Goal: Task Accomplishment & Management: Complete application form

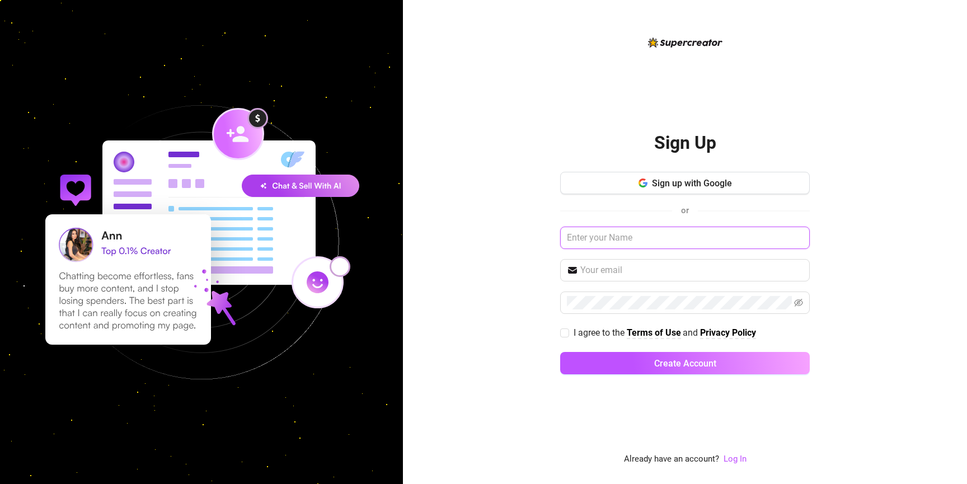
click at [644, 242] on input "text" at bounding box center [685, 238] width 250 height 22
type input "utm check"
click at [658, 273] on input "text" at bounding box center [691, 270] width 223 height 13
type input "[EMAIL_ADDRESS][DOMAIN_NAME]"
click at [563, 332] on input "I agree to the Terms of Use and Privacy Policy" at bounding box center [564, 333] width 8 height 8
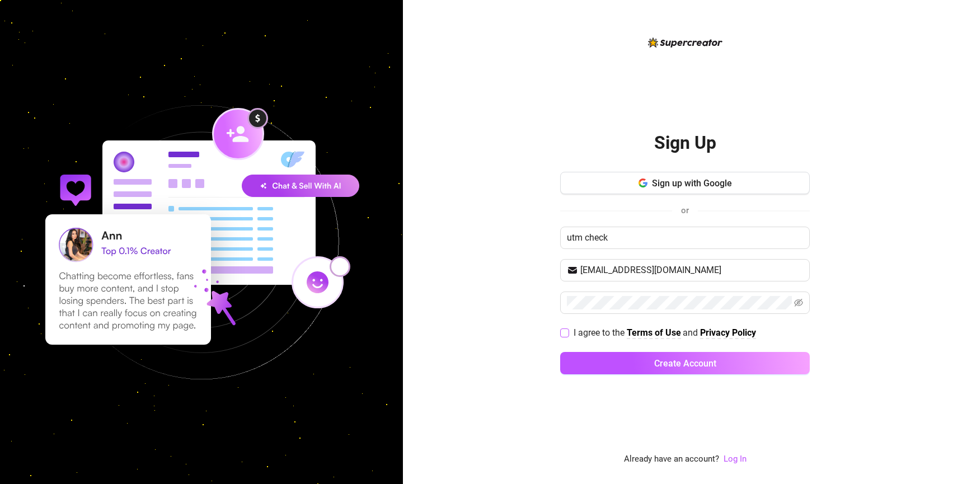
checkbox input "true"
click at [601, 364] on button "Create Account" at bounding box center [685, 363] width 250 height 22
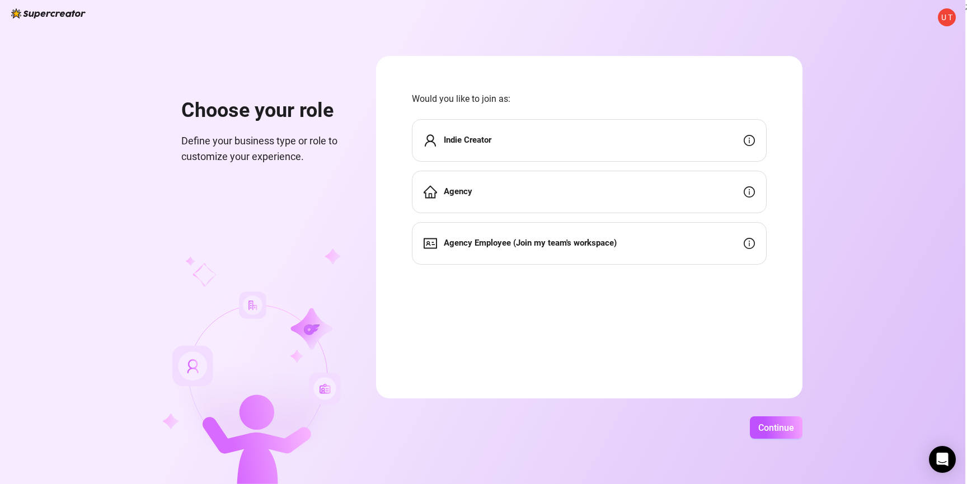
click at [576, 152] on div "Indie Creator" at bounding box center [589, 140] width 355 height 43
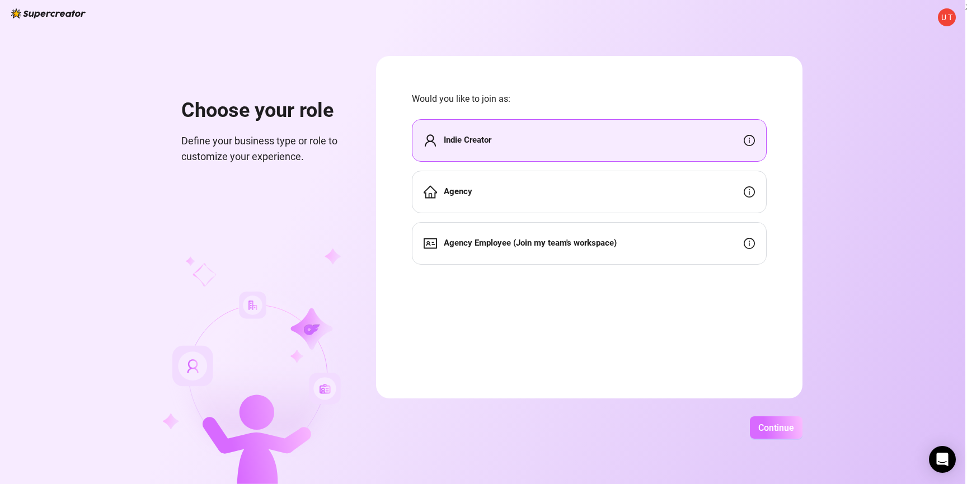
click at [761, 426] on span "Continue" at bounding box center [776, 428] width 36 height 11
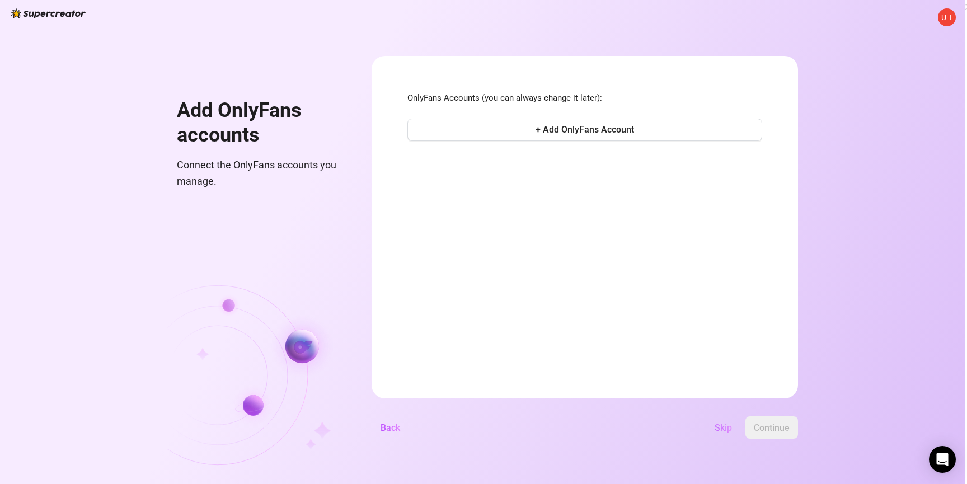
click at [722, 429] on span "Skip" at bounding box center [723, 428] width 17 height 11
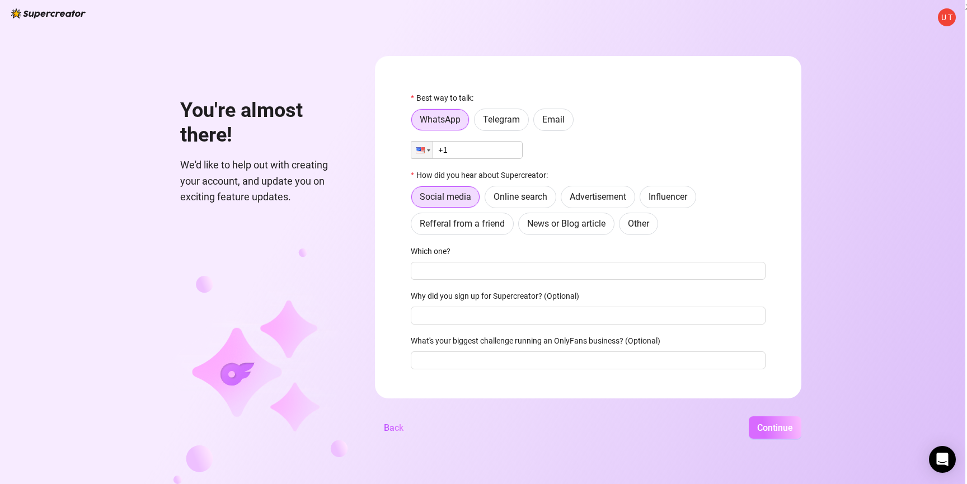
click at [766, 421] on button "Continue" at bounding box center [775, 427] width 53 height 22
click at [466, 148] on input "+1" at bounding box center [467, 150] width 112 height 18
click at [494, 131] on label "Telegram" at bounding box center [501, 120] width 55 height 22
click at [477, 123] on input "Telegram" at bounding box center [477, 123] width 0 height 0
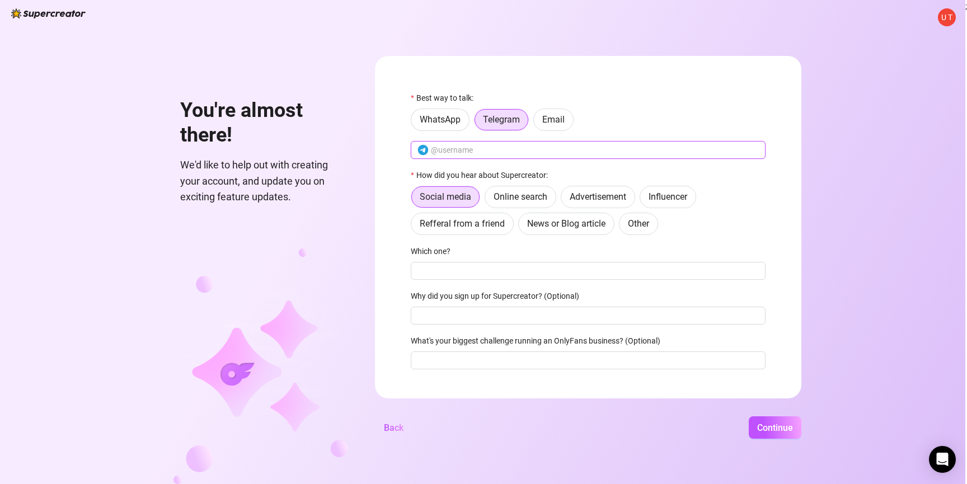
click at [491, 147] on input "text" at bounding box center [595, 150] width 328 height 12
type input "asdadad"
click at [762, 421] on button "Continue" at bounding box center [775, 427] width 53 height 22
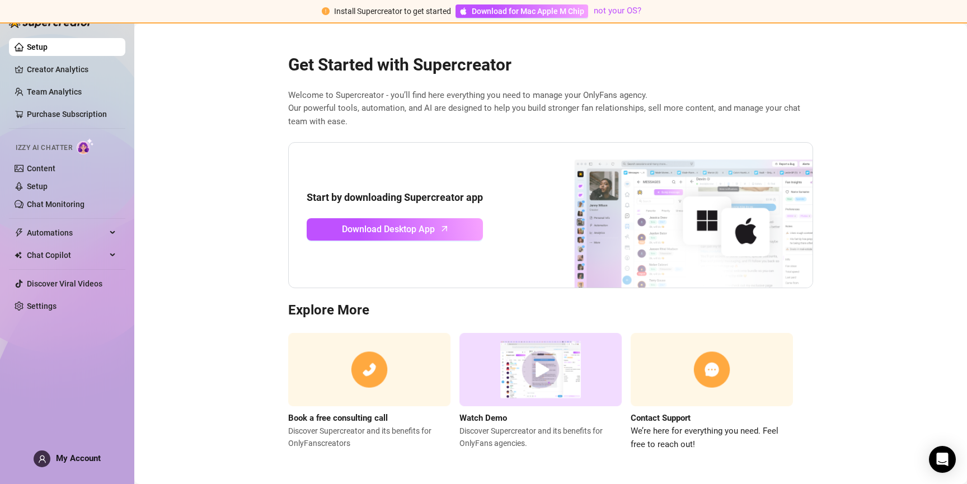
scroll to position [1, 0]
